Goal: Check status: Check status

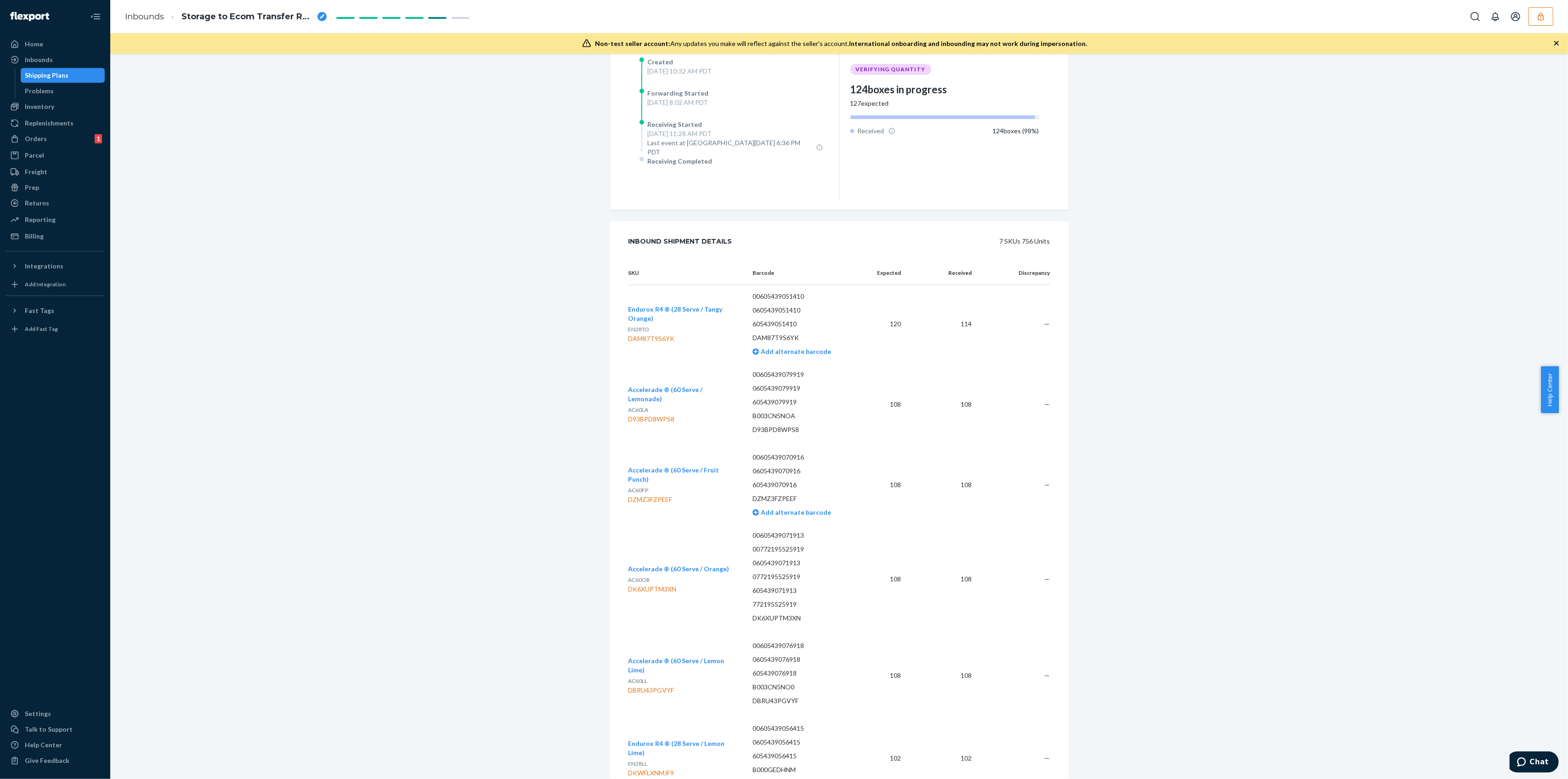
scroll to position [90, 0]
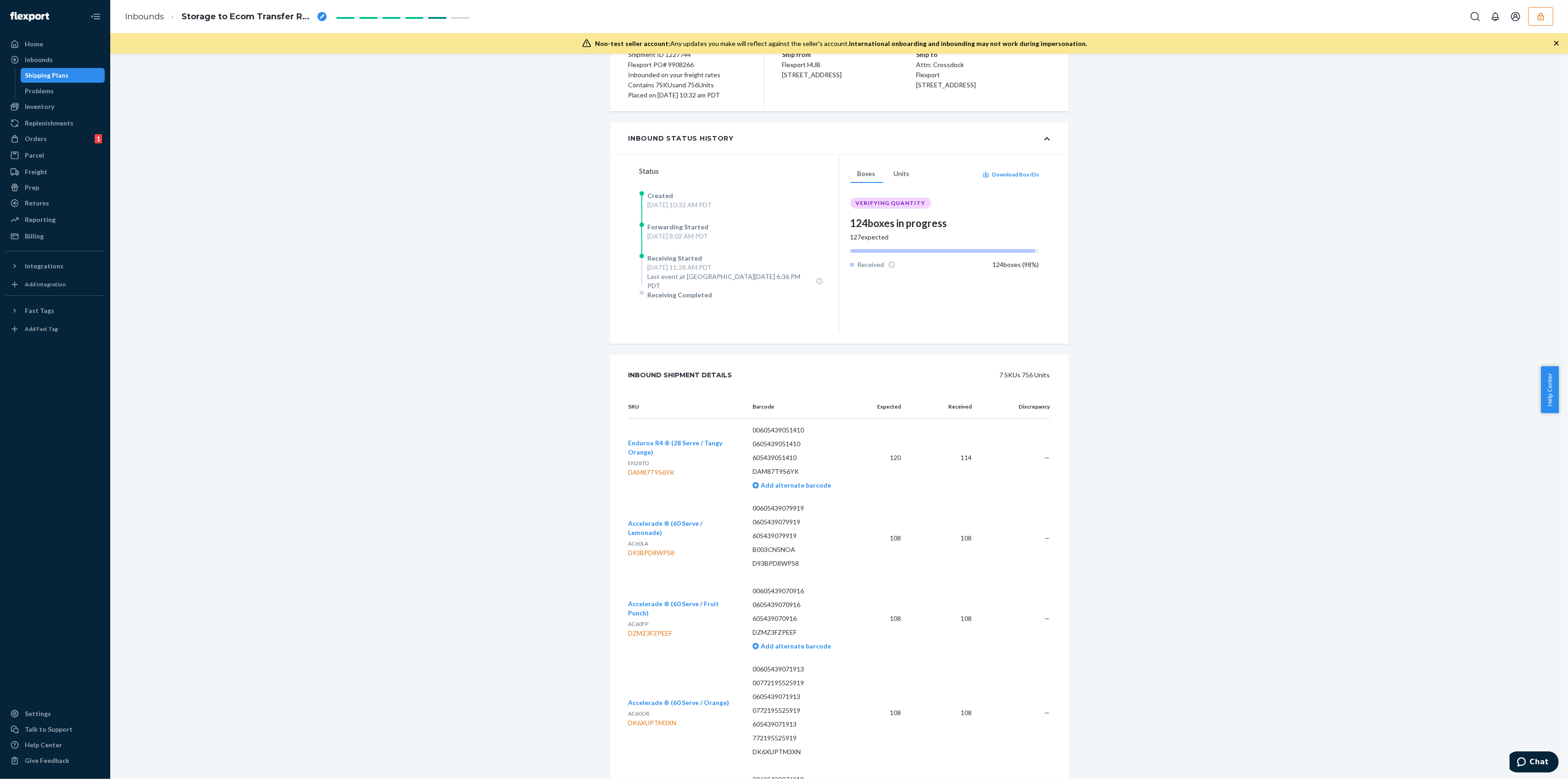
click at [1547, 10] on button "button" at bounding box center [1541, 16] width 25 height 18
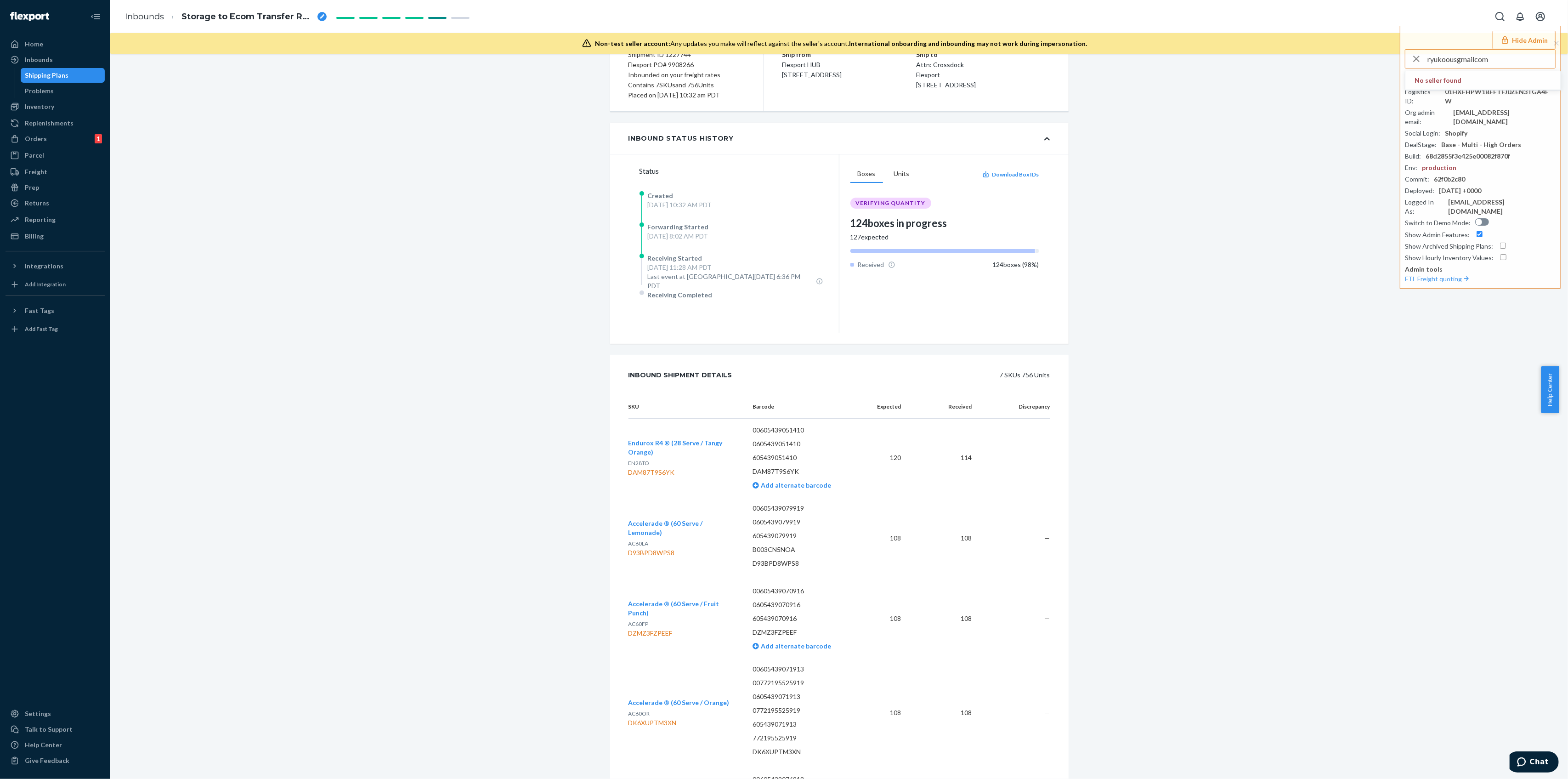
type input "ryukoousgmailcom"
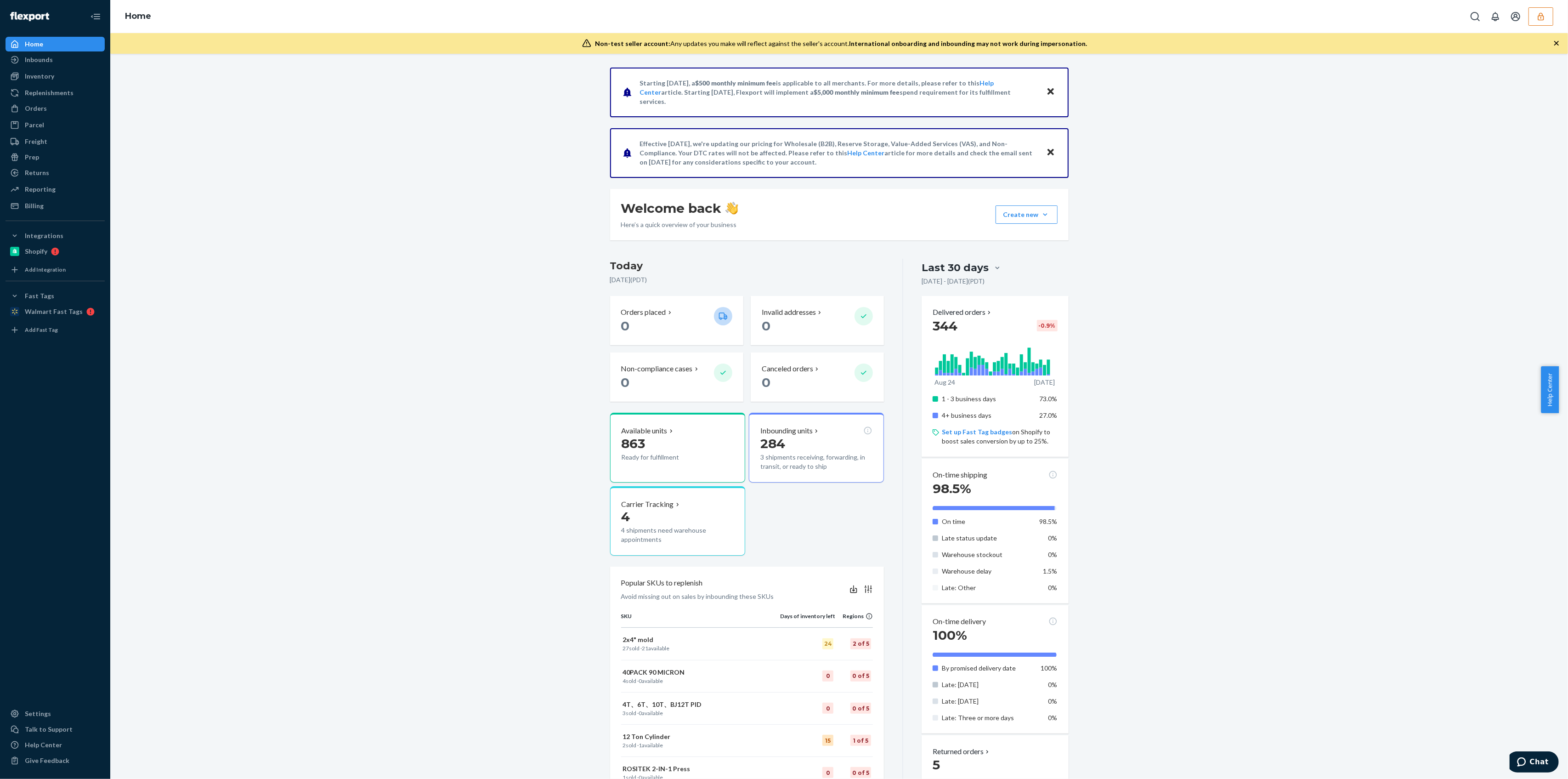
click at [1547, 18] on button "button" at bounding box center [1541, 16] width 25 height 18
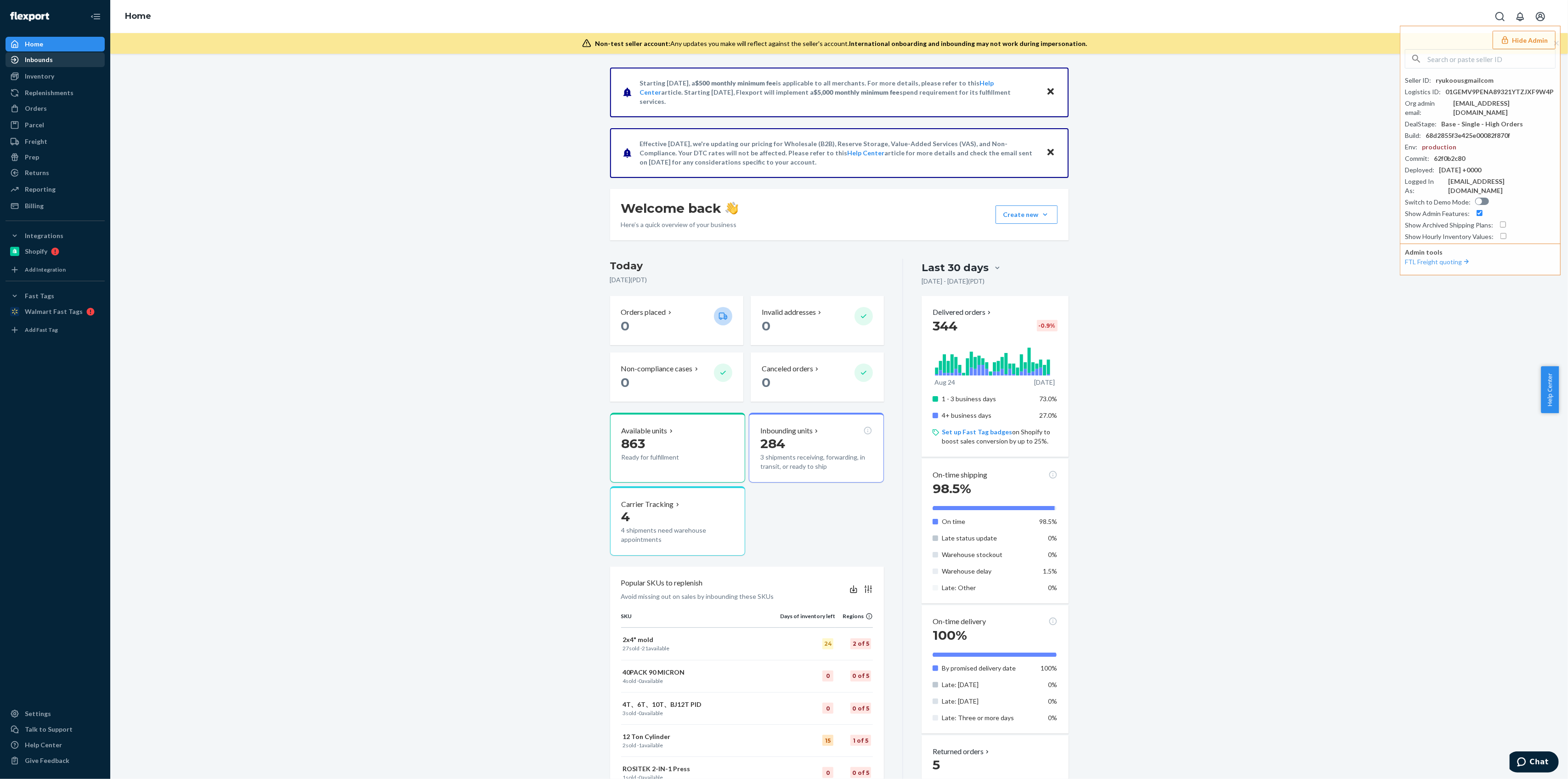
click at [57, 58] on div "Inbounds" at bounding box center [55, 60] width 97 height 13
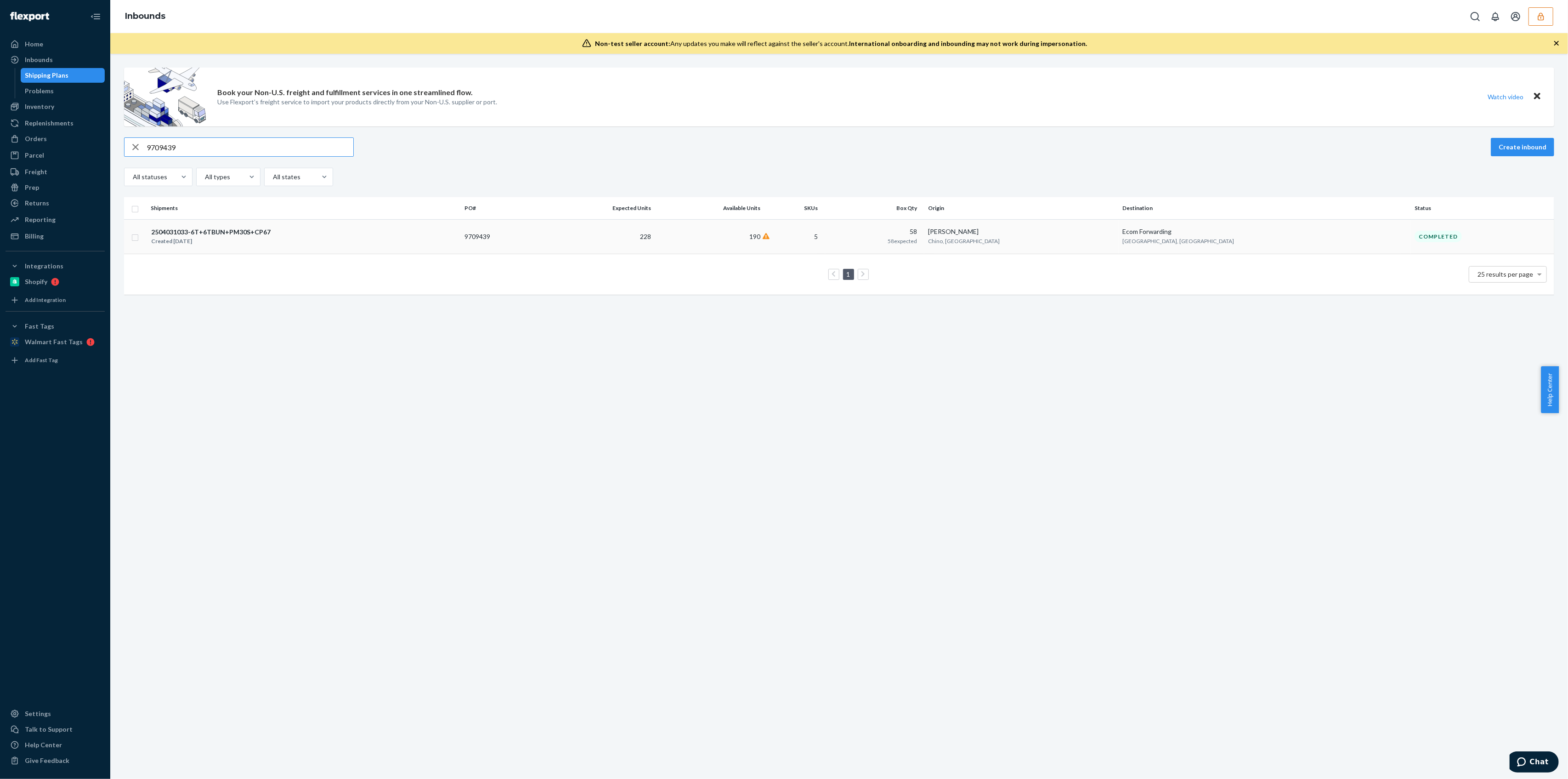
type input "9709439"
click at [655, 242] on td "228" at bounding box center [599, 236] width 113 height 35
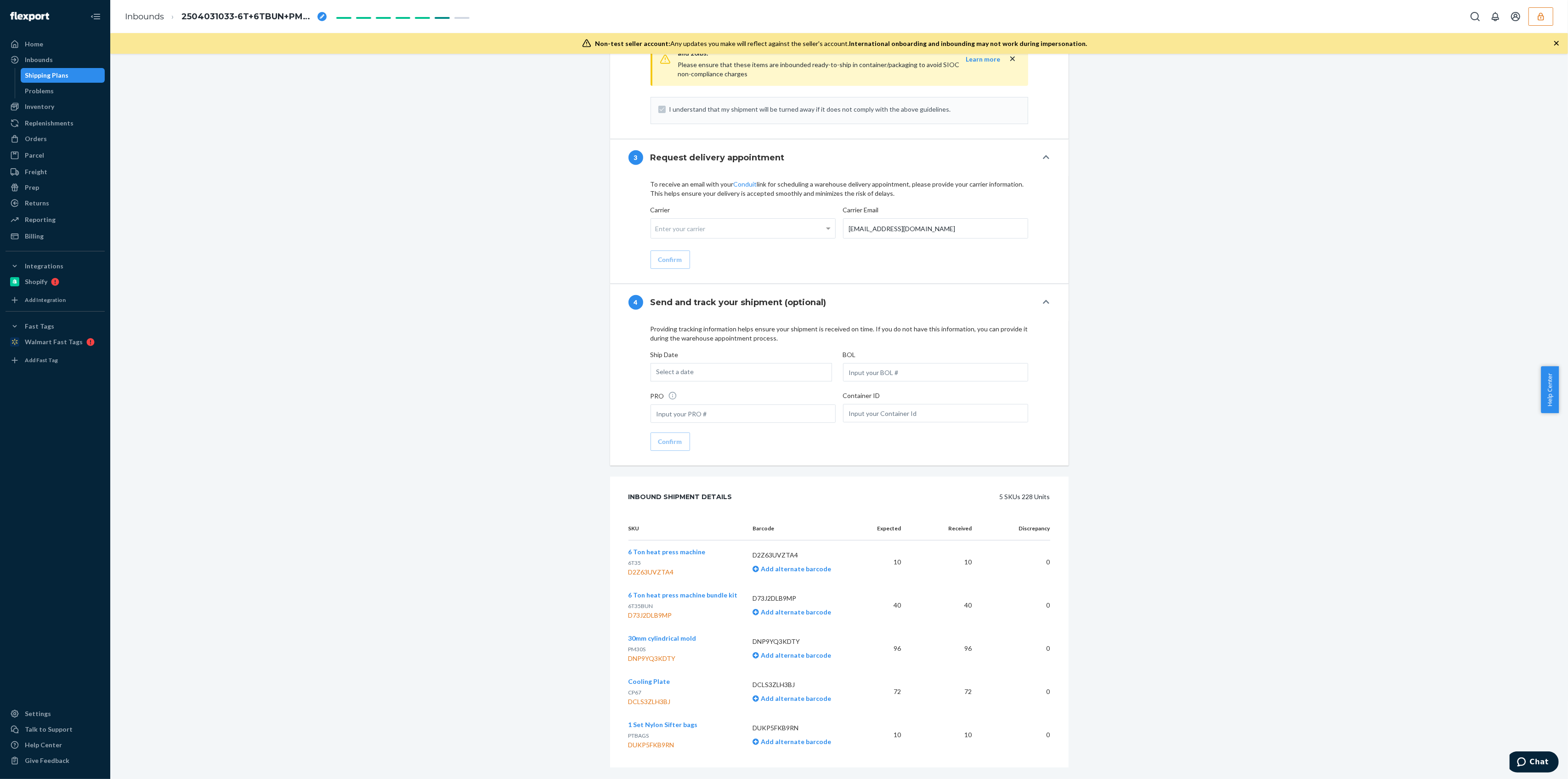
scroll to position [1045, 0]
click at [881, 714] on td "10" at bounding box center [885, 733] width 46 height 43
click at [1547, 9] on button "button" at bounding box center [1541, 16] width 25 height 18
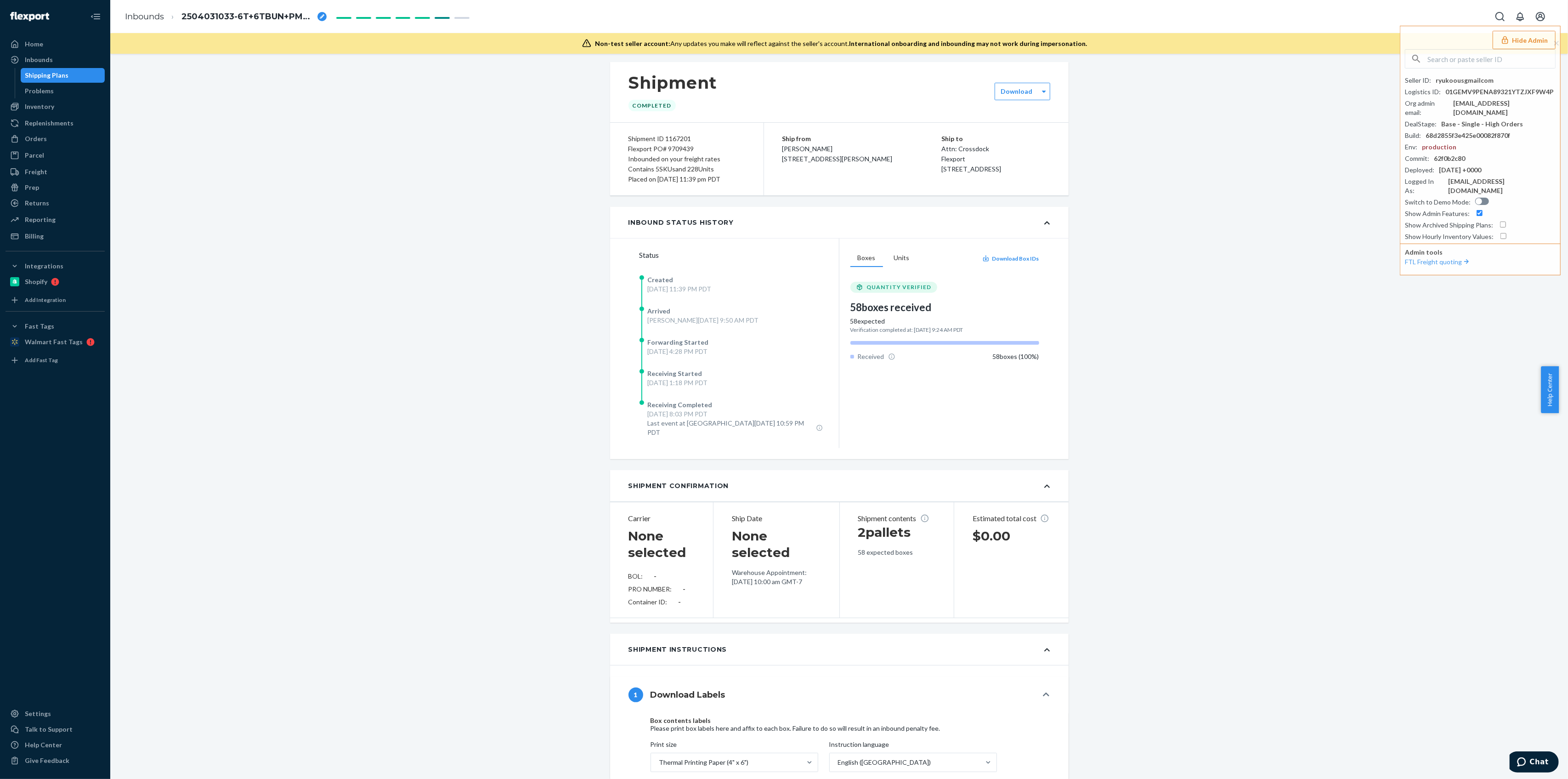
scroll to position [0, 0]
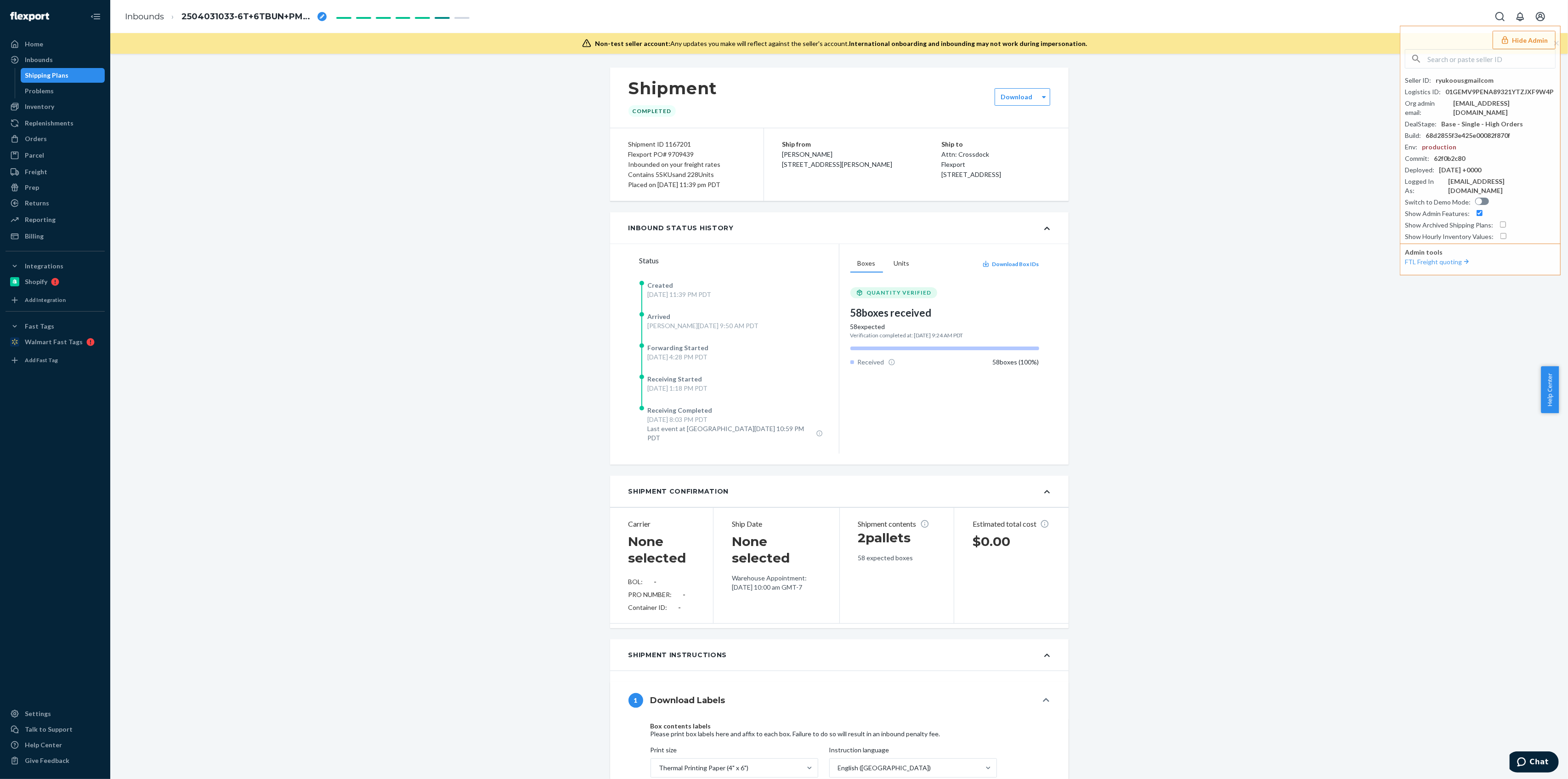
click at [676, 141] on div "Shipment ID 1167201" at bounding box center [687, 144] width 117 height 10
copy div "1167201"
drag, startPoint x: 46, startPoint y: 57, endPoint x: 94, endPoint y: 82, distance: 54.1
click at [46, 57] on div "Inbounds" at bounding box center [39, 60] width 28 height 9
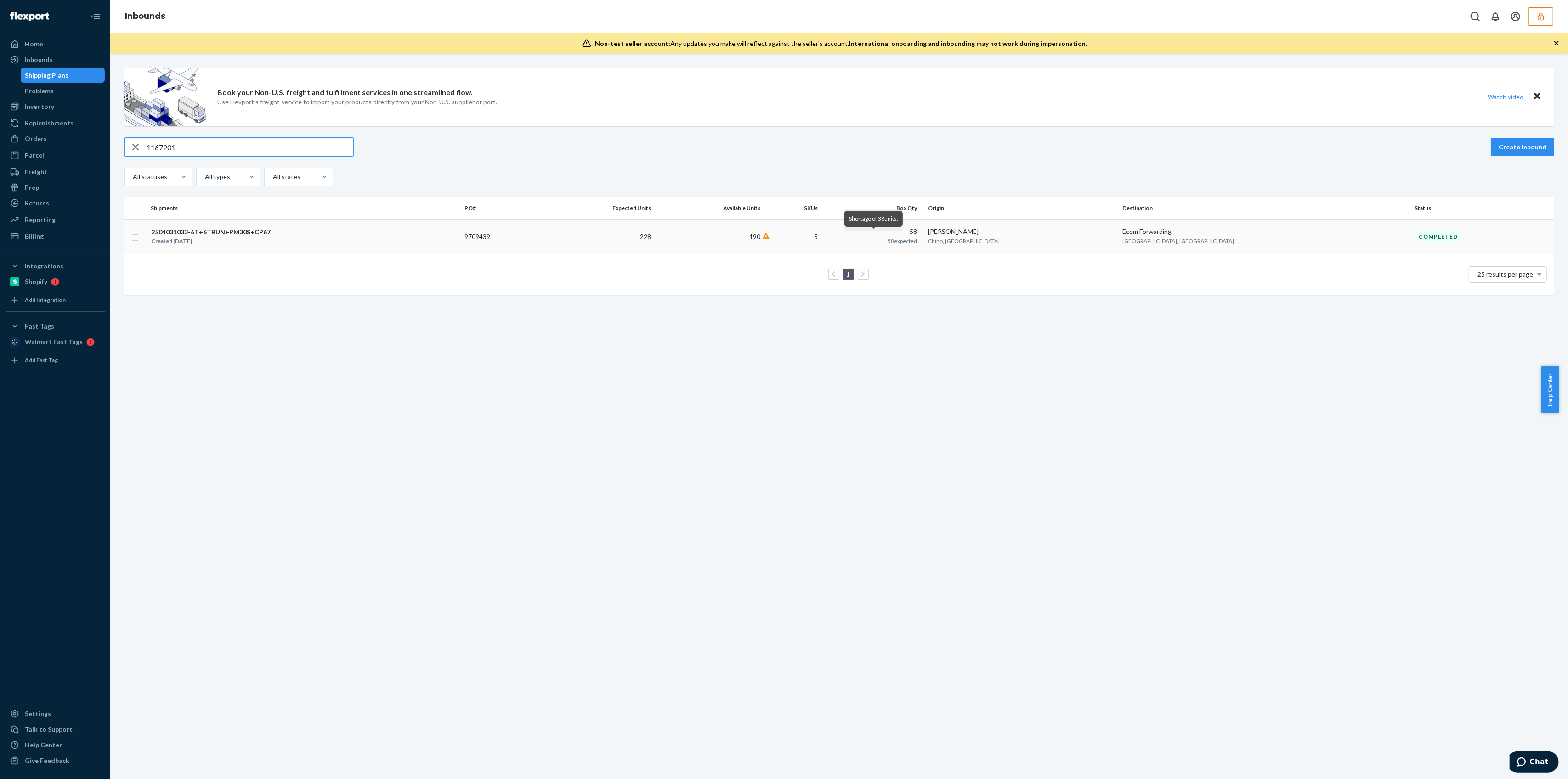
type input "1167201"
click at [825, 231] on td "5" at bounding box center [795, 236] width 61 height 35
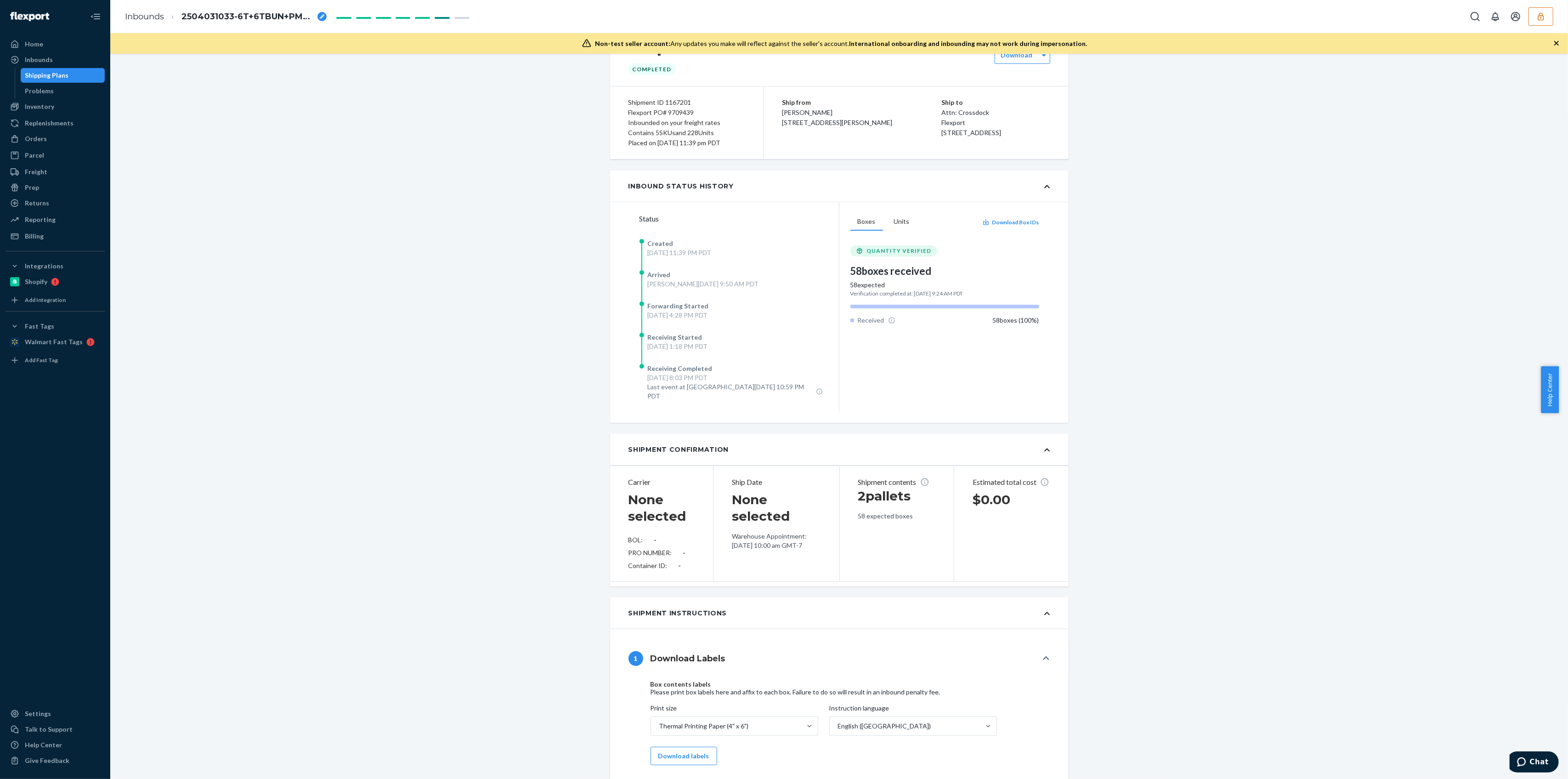
scroll to position [61, 0]
